Goal: Information Seeking & Learning: Check status

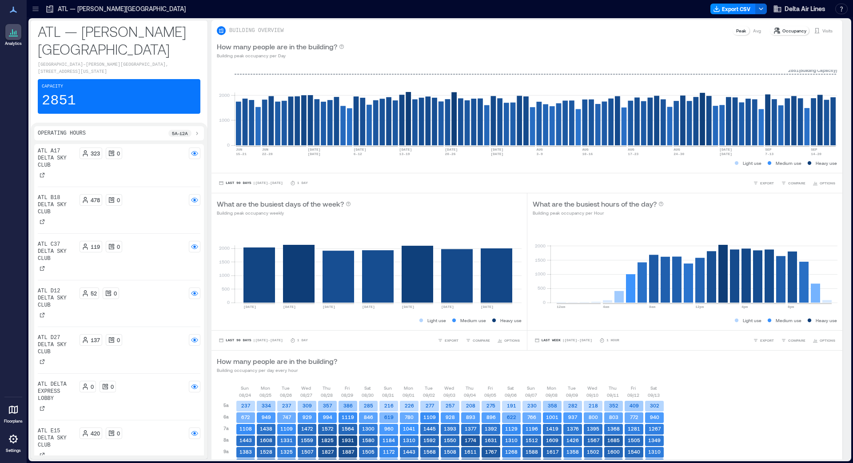
click at [40, 7] on div at bounding box center [35, 9] width 14 height 14
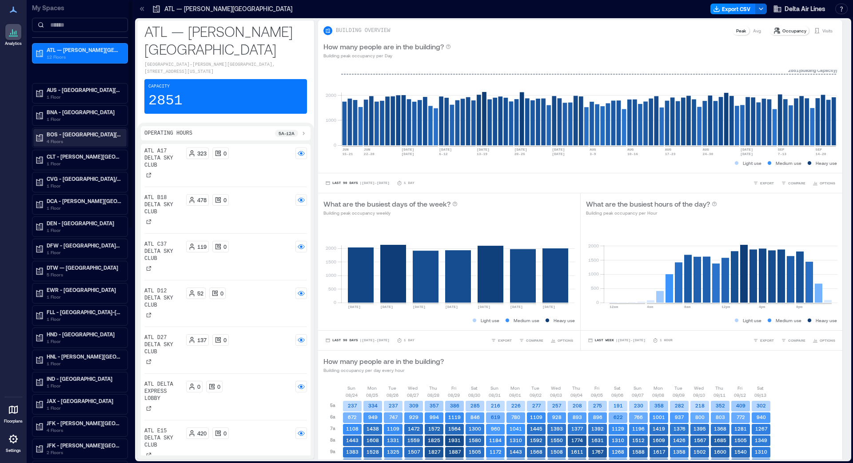
click at [72, 132] on p "BOS - [GEOGRAPHIC_DATA][PERSON_NAME]" at bounding box center [84, 134] width 75 height 7
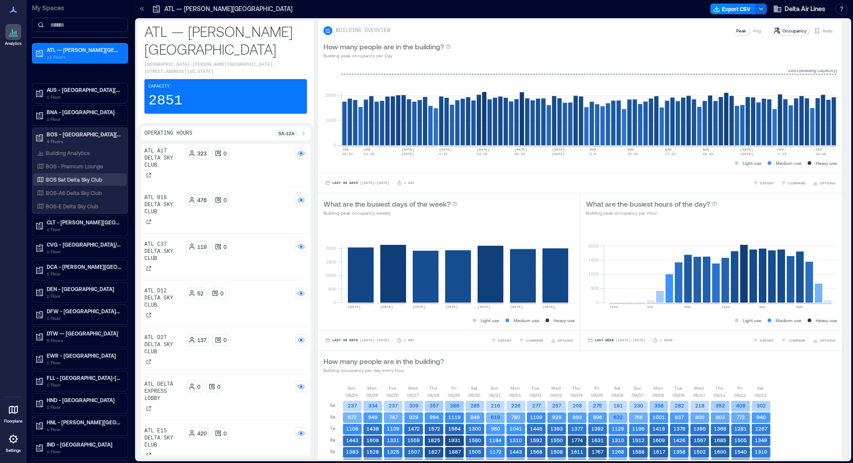
click at [82, 181] on p "BOS Sat Delta Sky Club" at bounding box center [74, 179] width 56 height 7
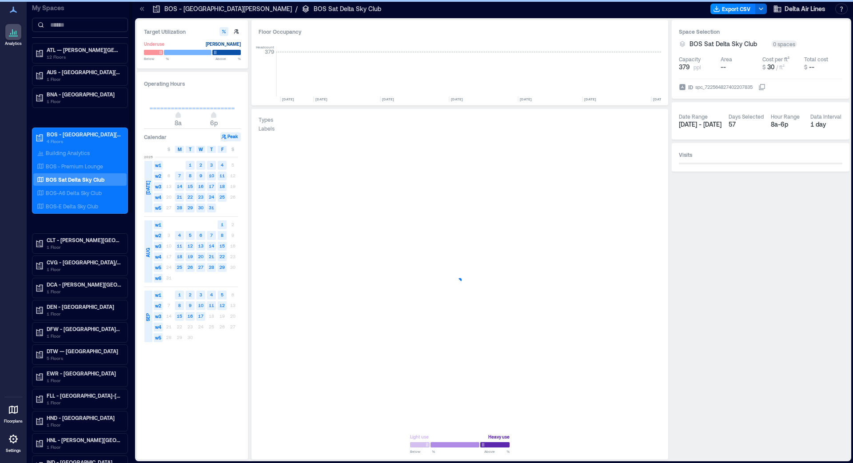
scroll to position [0, 4428]
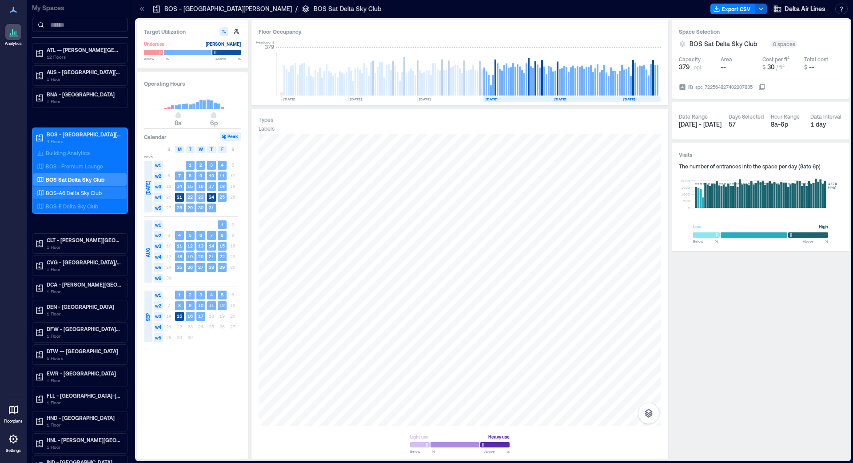
click at [97, 190] on p "BOS-A6 Delta Sky Club" at bounding box center [74, 192] width 56 height 7
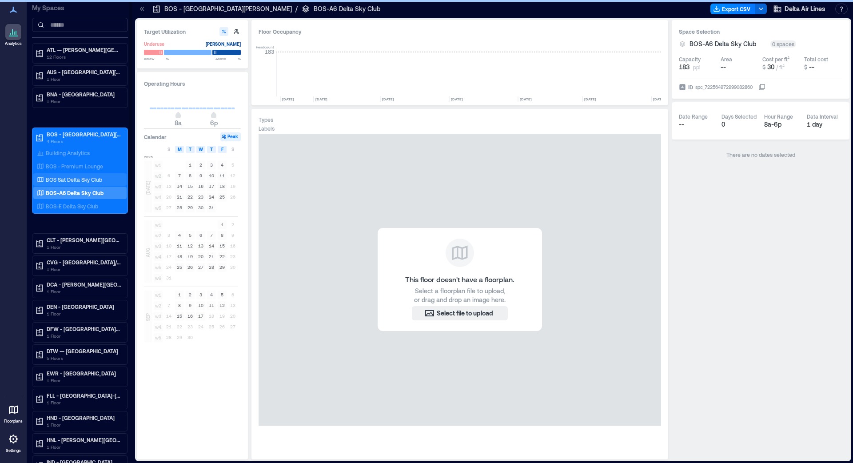
scroll to position [0, 4428]
click at [83, 204] on p "BOS-E Delta Sky Club" at bounding box center [72, 206] width 52 height 7
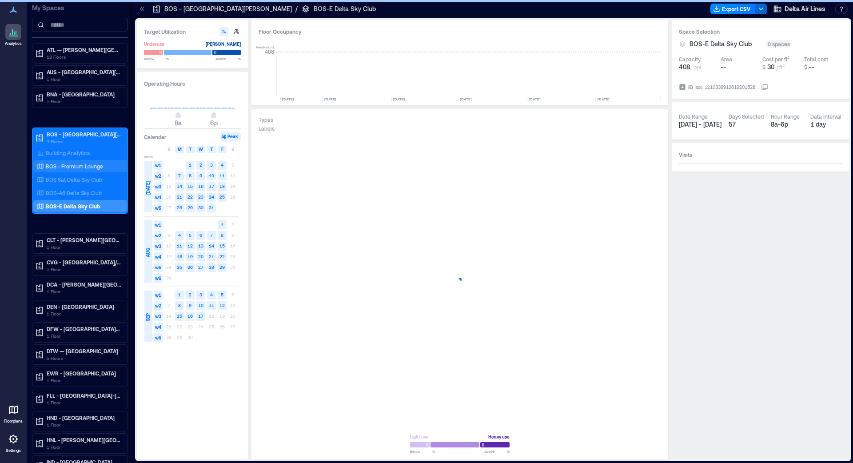
scroll to position [0, 1259]
drag, startPoint x: 81, startPoint y: 166, endPoint x: 97, endPoint y: 1, distance: 166.2
click at [81, 166] on p "BOS - Premium Lounge" at bounding box center [74, 166] width 57 height 7
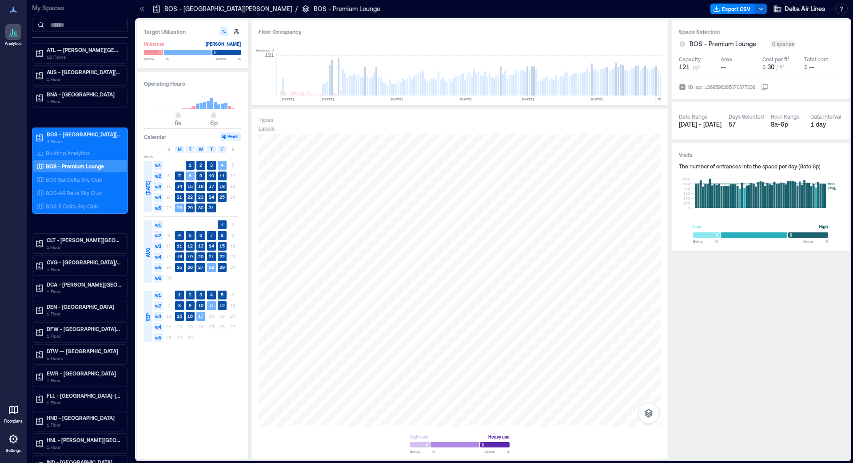
scroll to position [0, 308]
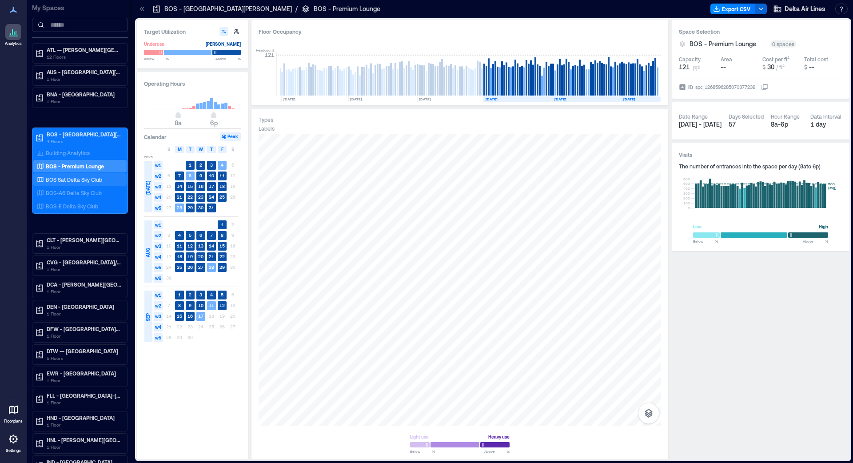
click at [98, 177] on p "BOS Sat Delta Sky Club" at bounding box center [74, 179] width 56 height 7
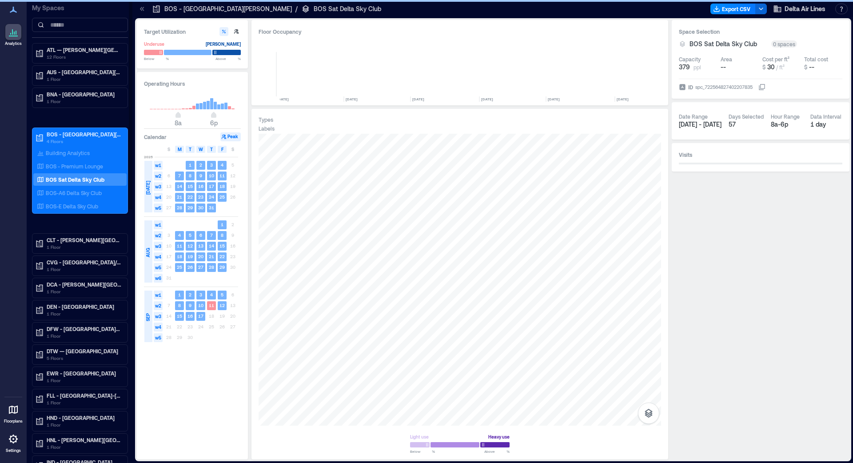
scroll to position [0, 4428]
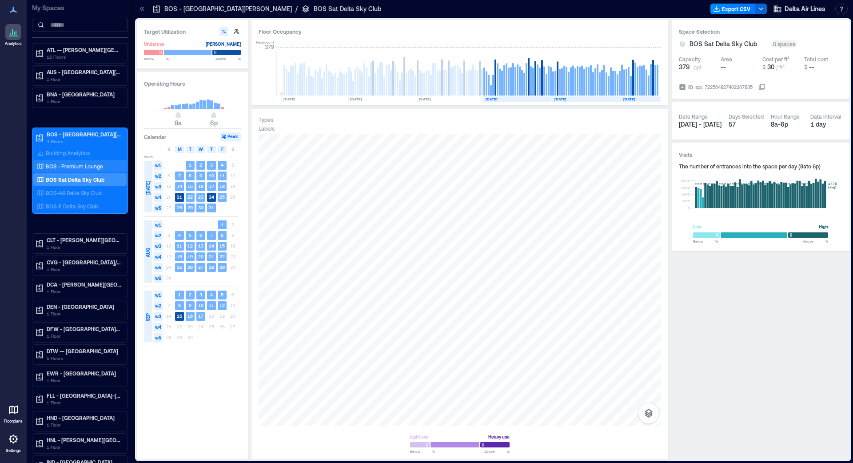
click at [86, 164] on p "BOS - Premium Lounge" at bounding box center [74, 166] width 57 height 7
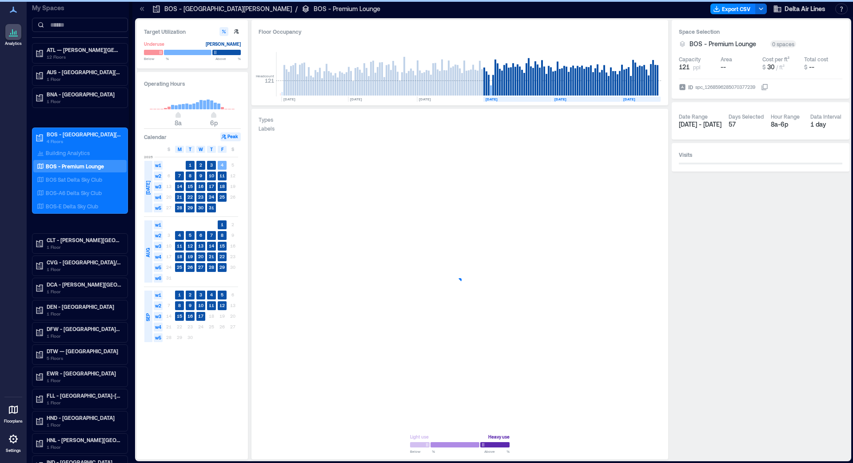
scroll to position [0, 308]
click at [91, 190] on p "BOS-A6 Delta Sky Club" at bounding box center [74, 192] width 56 height 7
click at [91, 191] on p "BOS-A6 Delta Sky Club" at bounding box center [74, 192] width 56 height 7
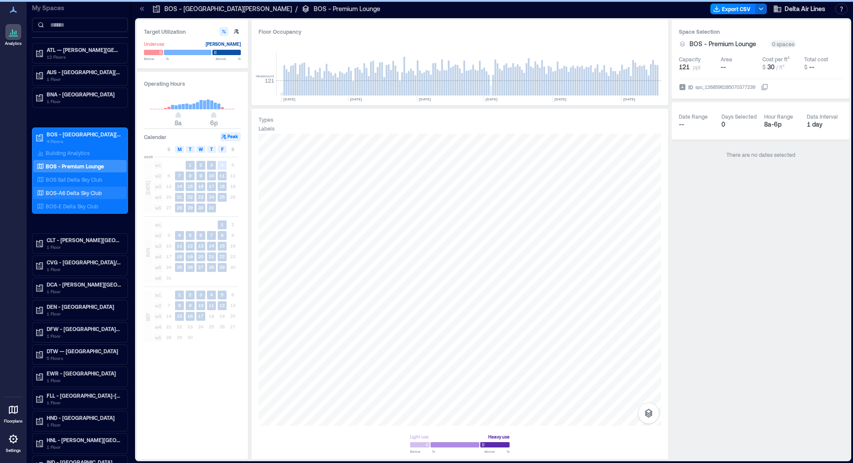
click at [90, 191] on p "BOS-A6 Delta Sky Club" at bounding box center [74, 192] width 56 height 7
click at [90, 193] on p "BOS-A6 Delta Sky Club" at bounding box center [74, 192] width 56 height 7
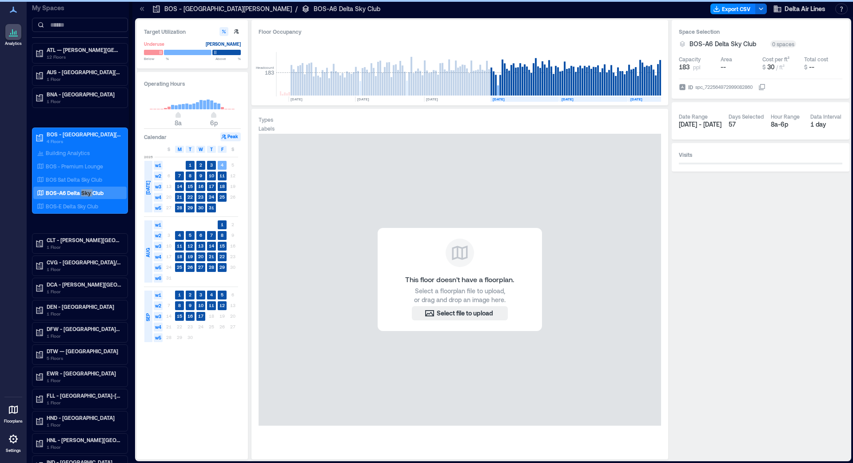
scroll to position [0, 4425]
click at [91, 205] on p "BOS-E Delta Sky Club" at bounding box center [72, 206] width 52 height 7
click at [82, 206] on p "BOS-E Delta Sky Club" at bounding box center [72, 206] width 52 height 7
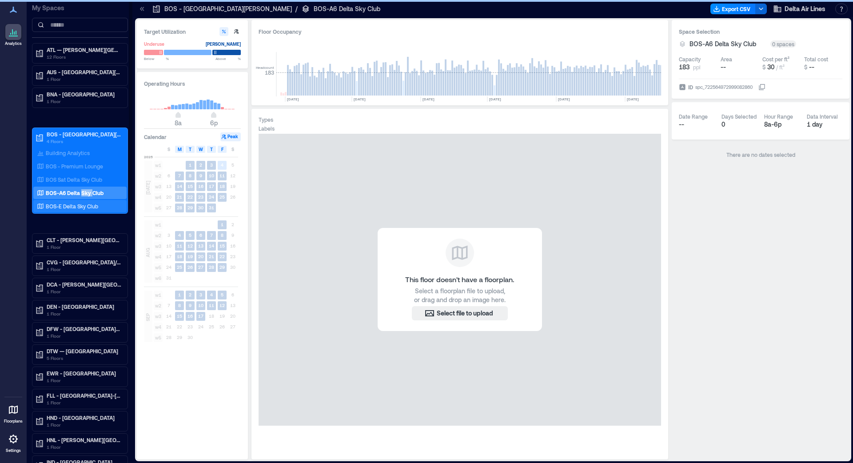
click at [82, 206] on p "BOS-E Delta Sky Club" at bounding box center [72, 206] width 52 height 7
click at [86, 202] on div "BOS-E Delta Sky Club" at bounding box center [78, 206] width 86 height 9
click at [84, 205] on p "BOS-E Delta Sky Club" at bounding box center [72, 206] width 52 height 7
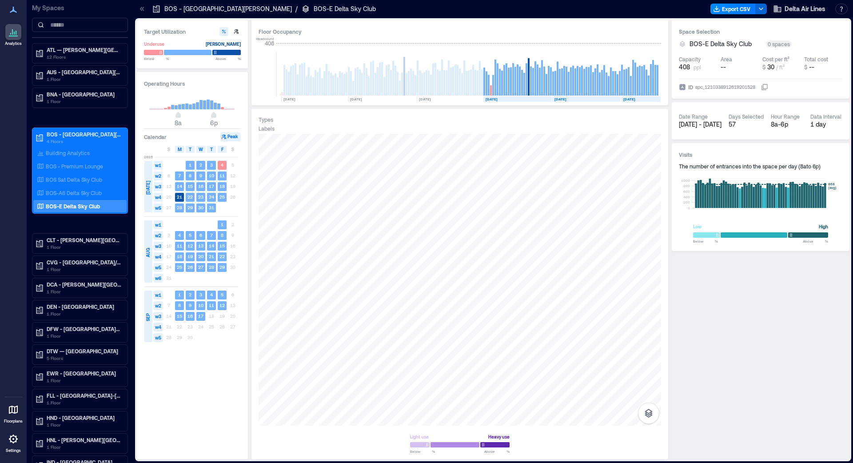
scroll to position [0, 1259]
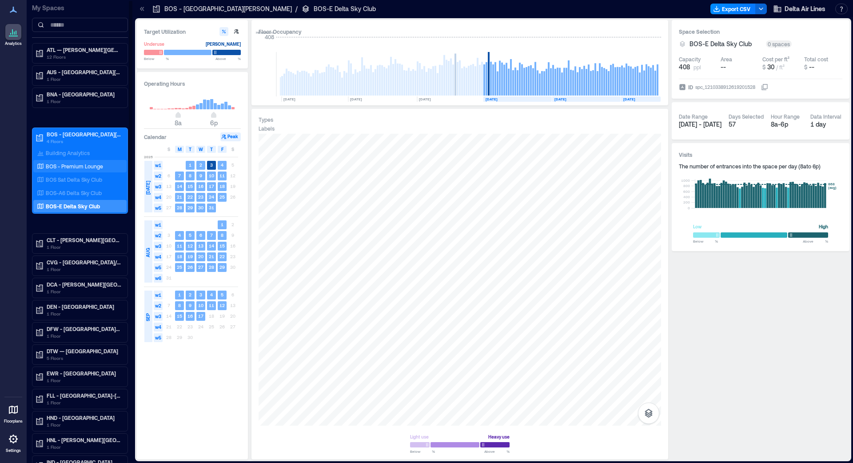
click at [88, 170] on div "BOS - Premium Lounge" at bounding box center [78, 166] width 86 height 9
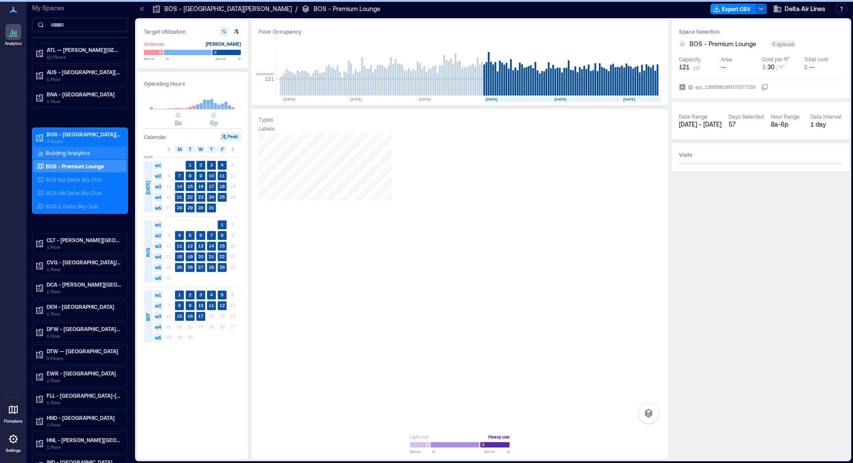
scroll to position [0, 308]
